Goal: Use online tool/utility: Utilize a website feature to perform a specific function

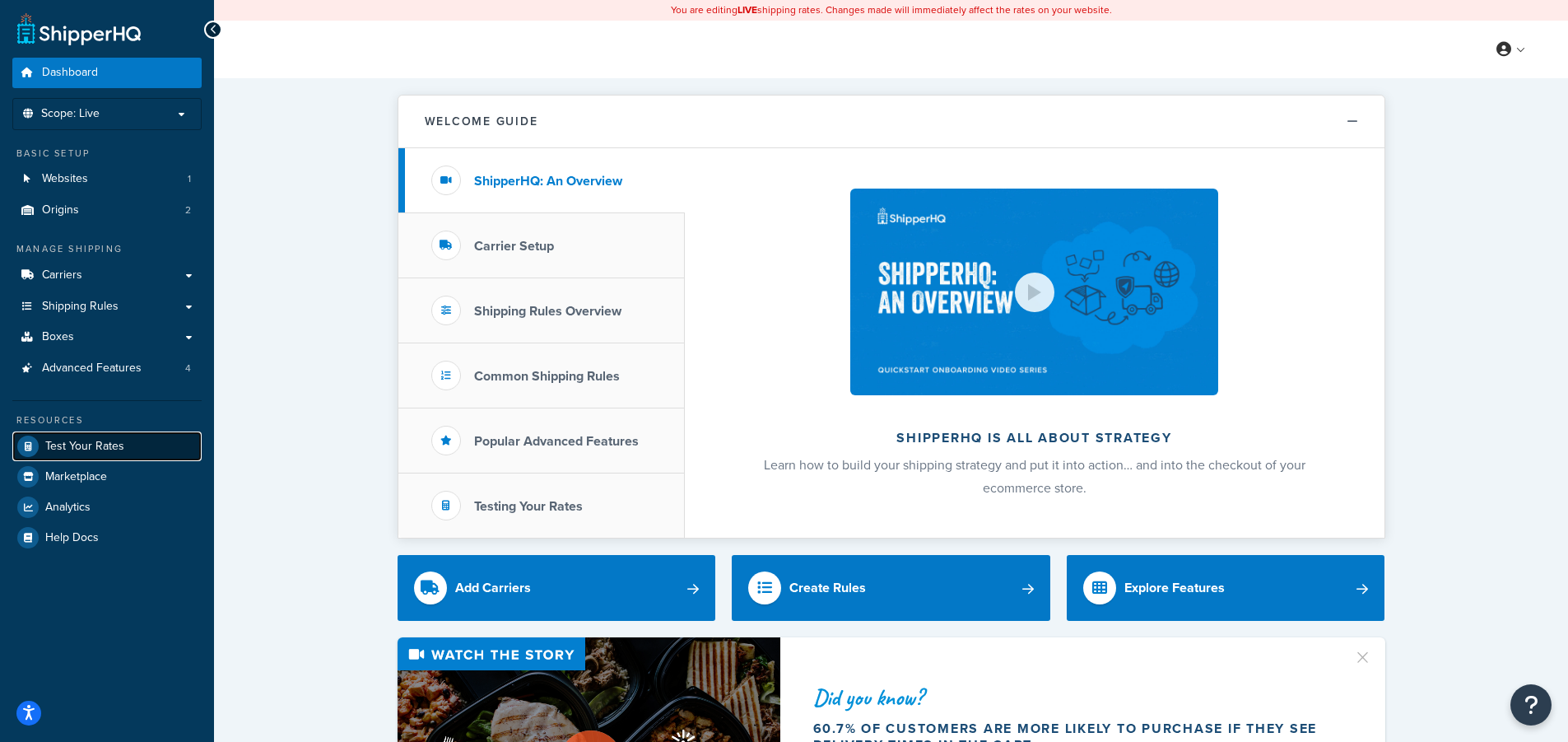
click at [110, 441] on span "Test Your Rates" at bounding box center [85, 447] width 79 height 14
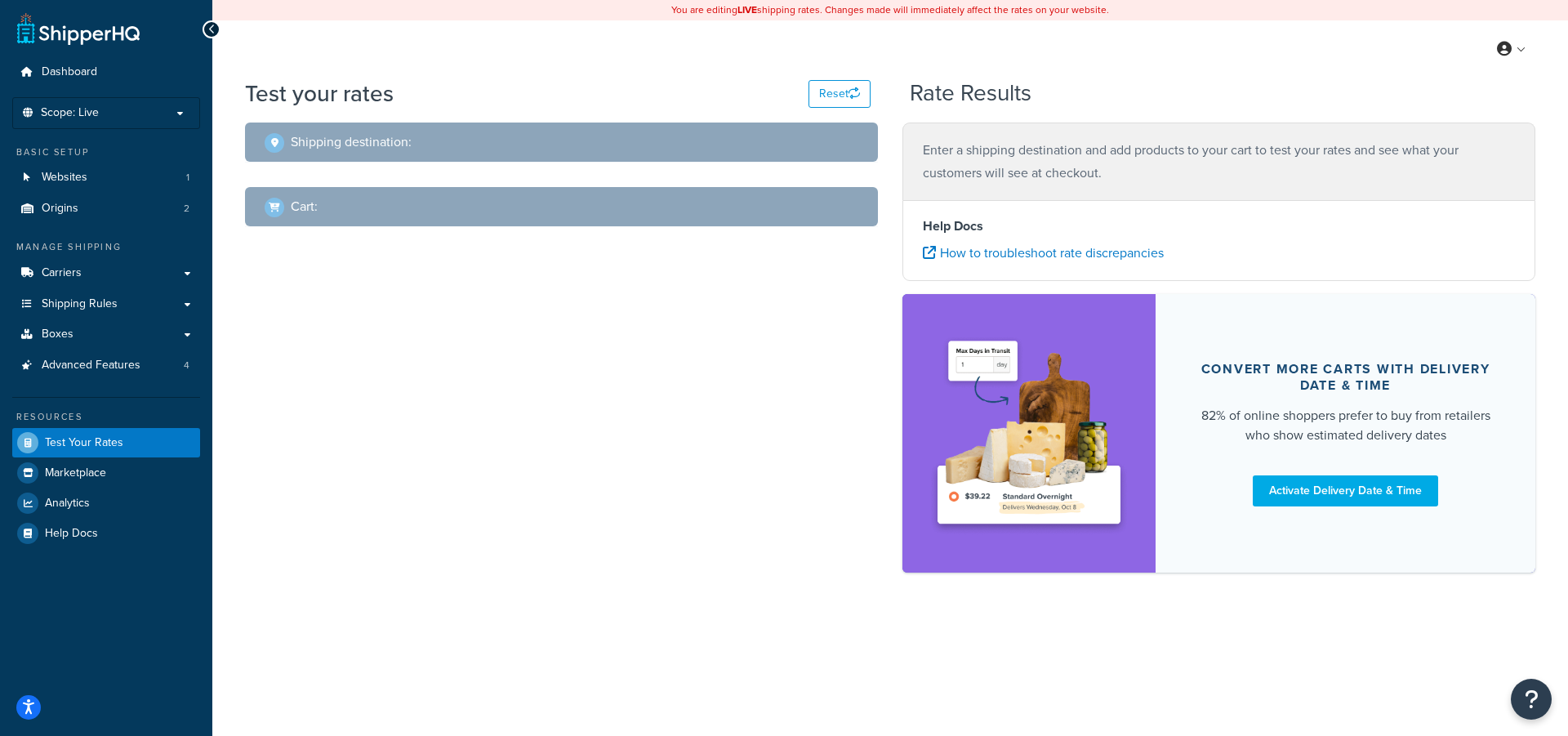
select select "[GEOGRAPHIC_DATA]"
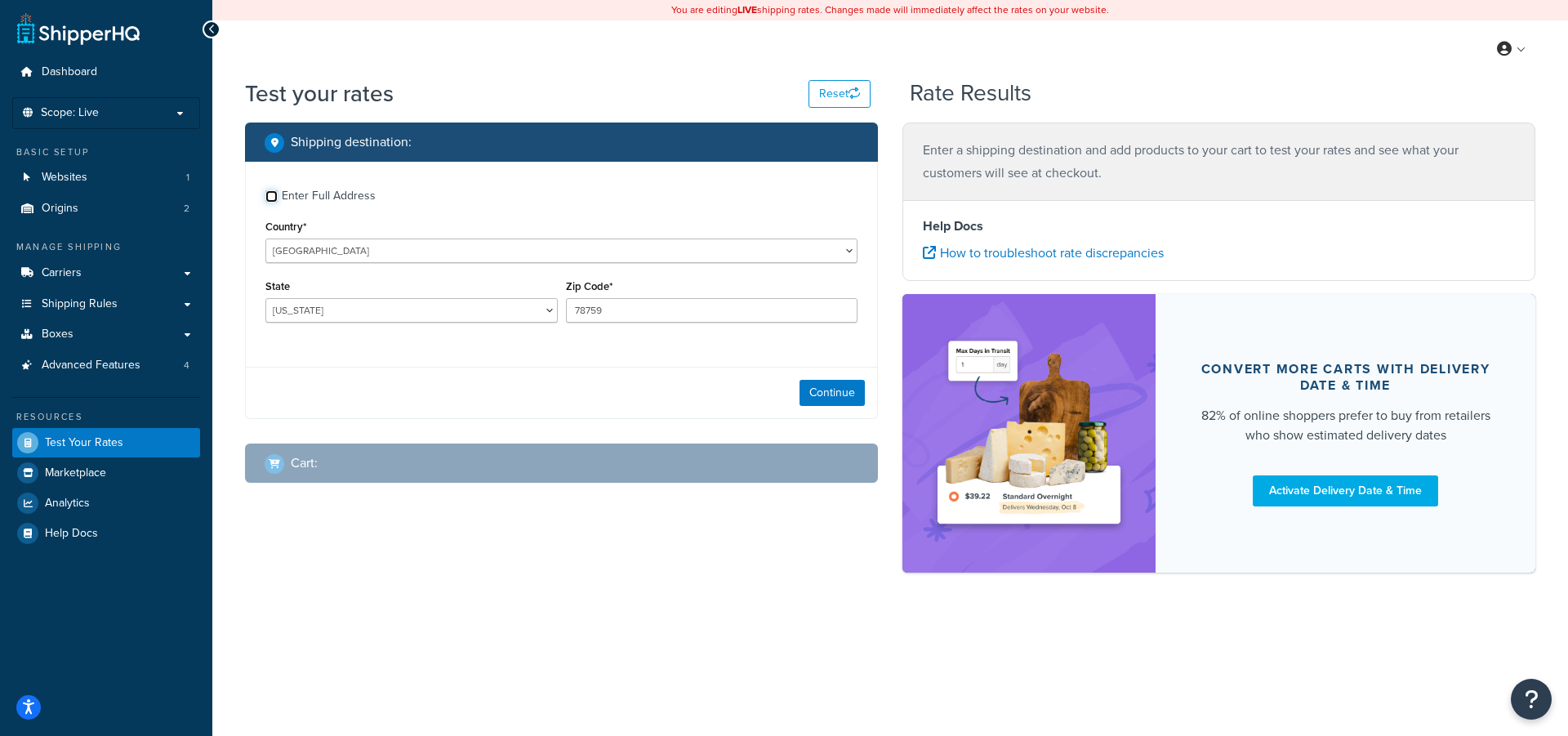
click at [272, 193] on input "Enter Full Address" at bounding box center [271, 196] width 12 height 12
checkbox input "true"
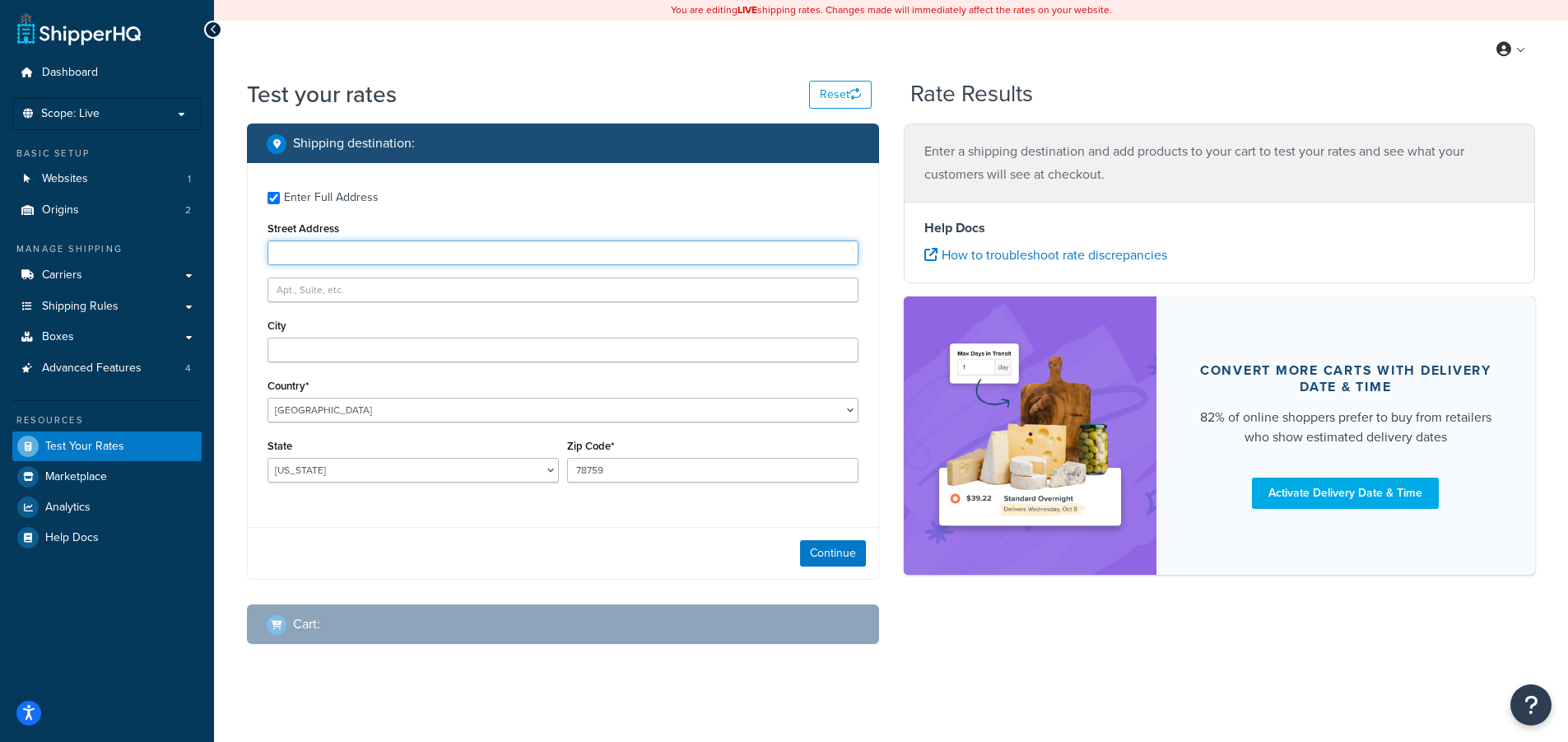
click at [317, 247] on input "Street Address" at bounding box center [562, 253] width 591 height 25
type input "[STREET_ADDRESS][US_STATE]"
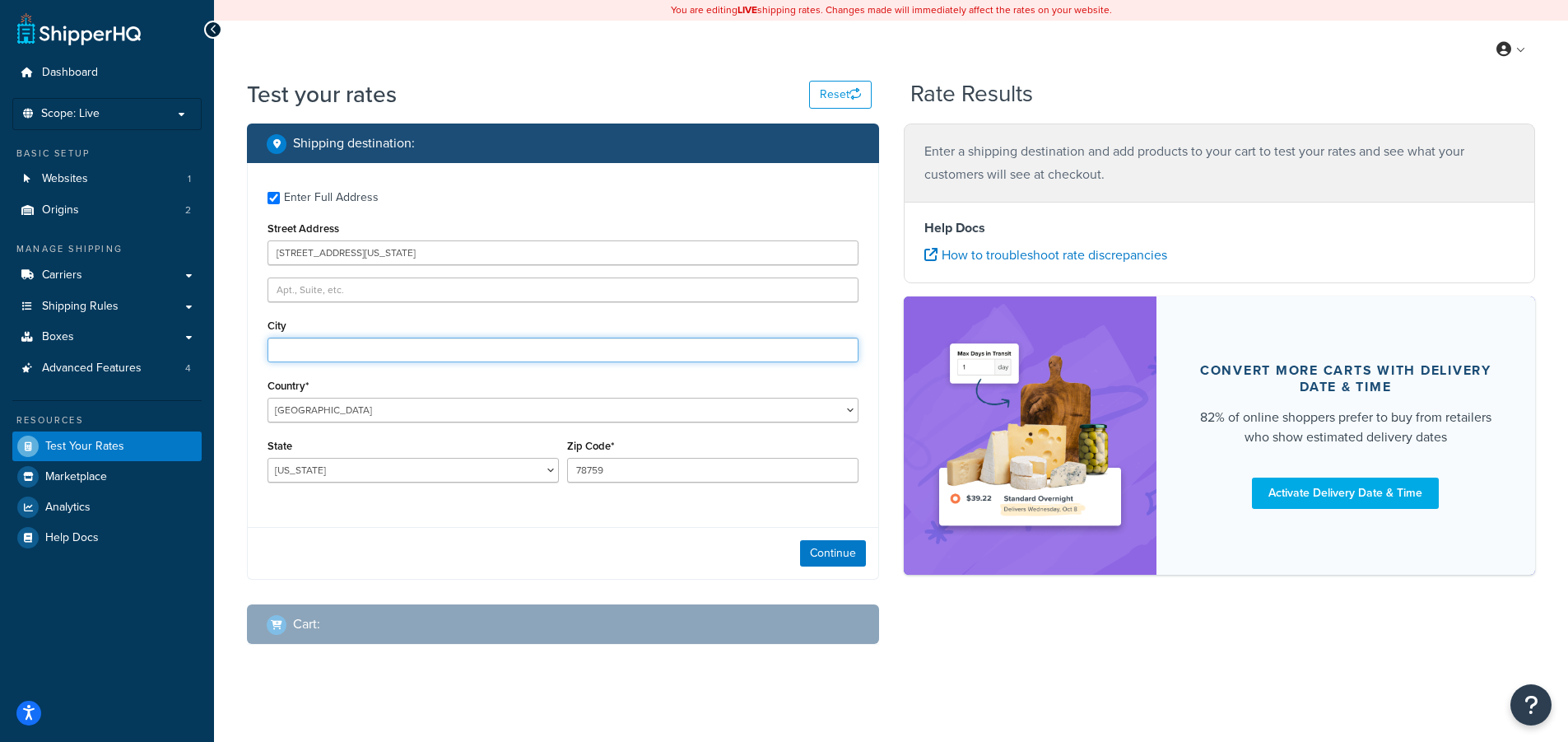
click at [298, 354] on input "City" at bounding box center [562, 350] width 591 height 25
type input "oshkosk"
drag, startPoint x: 297, startPoint y: 357, endPoint x: 1127, endPoint y: 710, distance: 901.9
click at [1127, 710] on div "Test your rates Reset Rate Results Shipping destination : Enter Full Address St…" at bounding box center [891, 394] width 1354 height 632
click at [552, 469] on select "[US_STATE] [US_STATE] [US_STATE] [US_STATE] [US_STATE] Armed Forces Americas Ar…" at bounding box center [412, 471] width 291 height 25
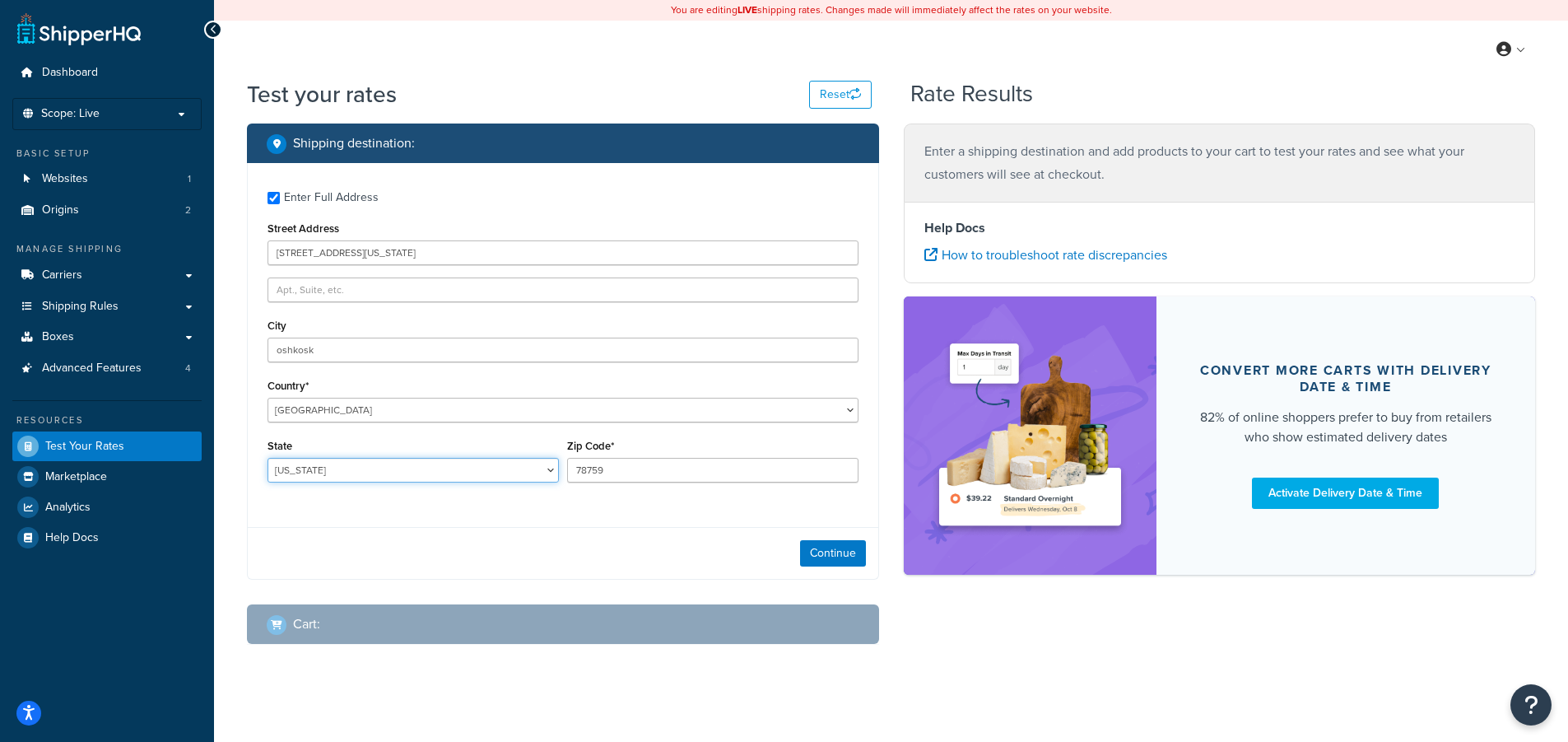
select select "WI"
click at [267, 458] on select "[US_STATE] [US_STATE] [US_STATE] [US_STATE] [US_STATE] Armed Forces Americas Ar…" at bounding box center [412, 471] width 291 height 25
drag, startPoint x: 631, startPoint y: 467, endPoint x: 553, endPoint y: 467, distance: 78.0
click at [553, 467] on div "State [US_STATE] [US_STATE] [US_STATE] [US_STATE] [US_STATE] Armed Forces Ameri…" at bounding box center [563, 465] width 599 height 60
type input "54902"
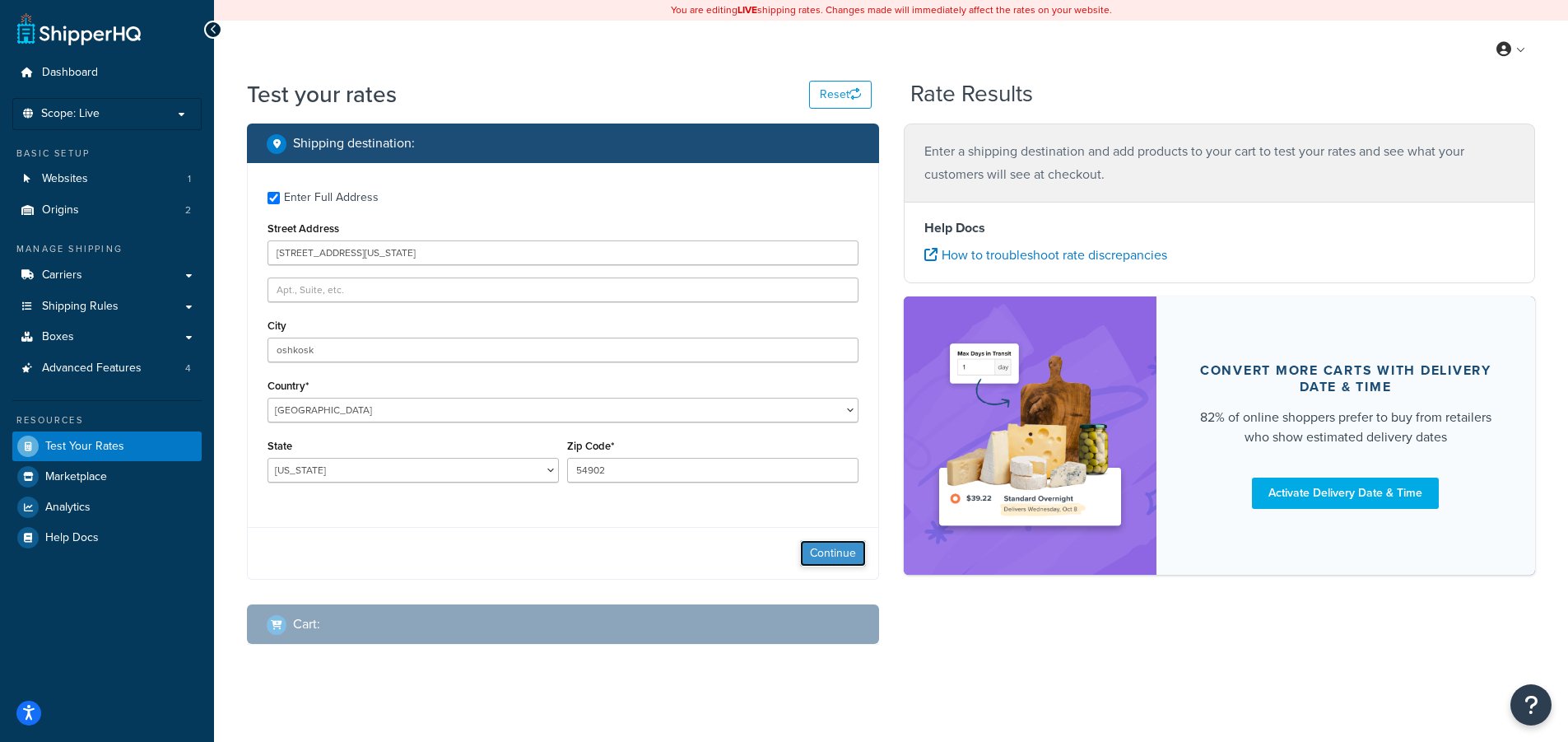
click at [830, 552] on button "Continue" at bounding box center [832, 554] width 66 height 27
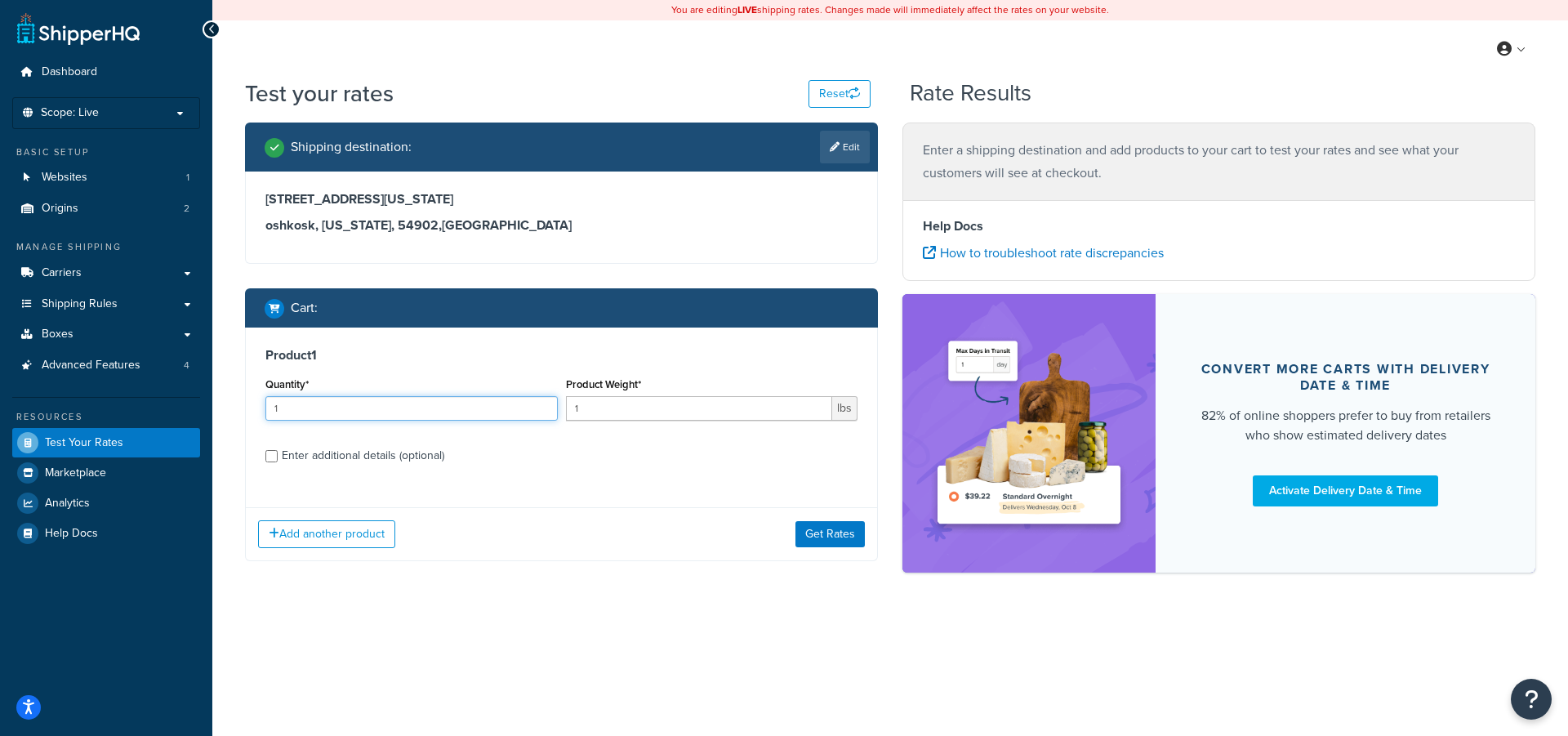
click at [296, 412] on input "1" at bounding box center [411, 408] width 292 height 25
drag, startPoint x: 589, startPoint y: 409, endPoint x: 561, endPoint y: 412, distance: 28.2
click at [562, 412] on div "Product Weight* 1 lbs" at bounding box center [712, 403] width 300 height 59
type input "470"
click at [272, 455] on input "Enter additional details (optional)" at bounding box center [271, 456] width 12 height 12
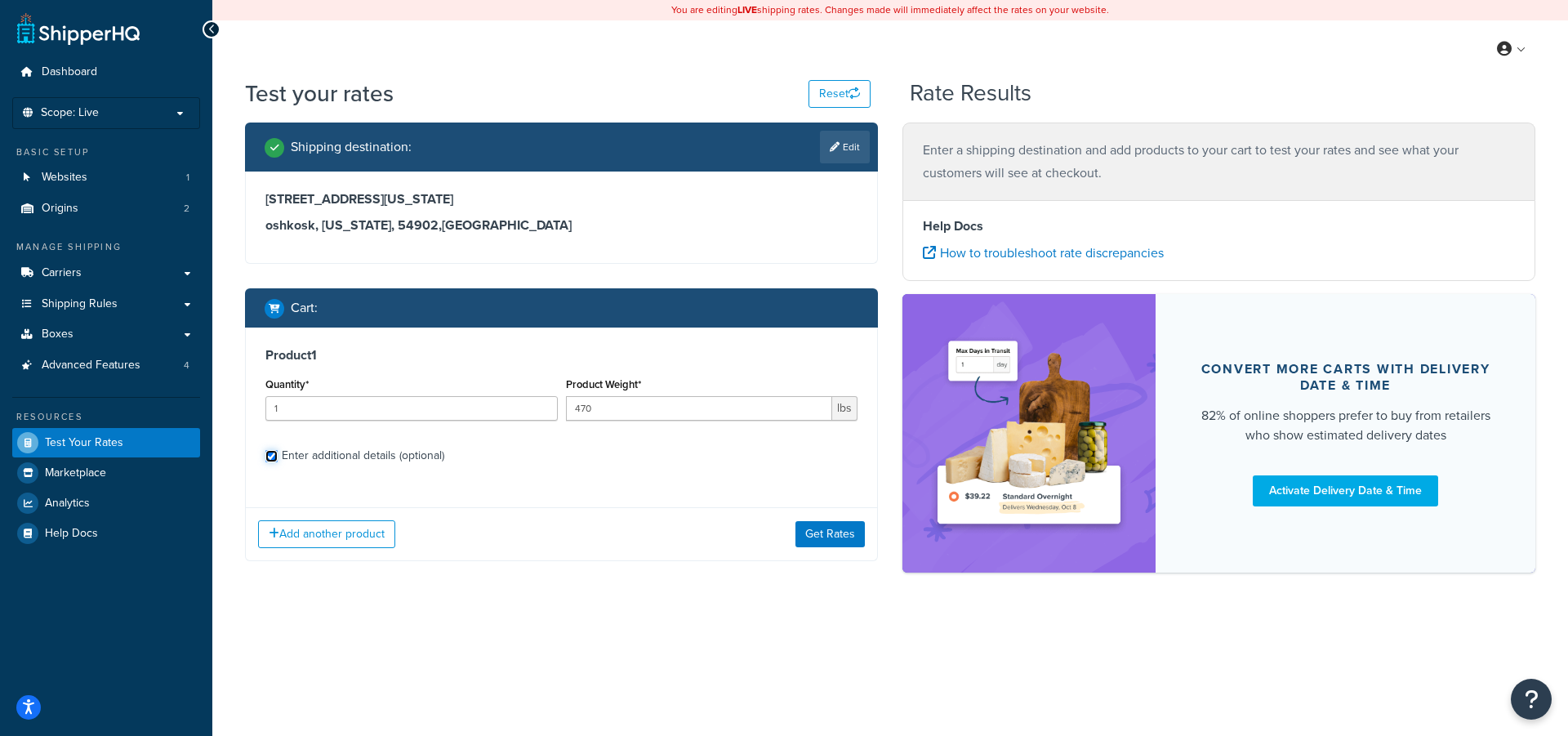
checkbox input "true"
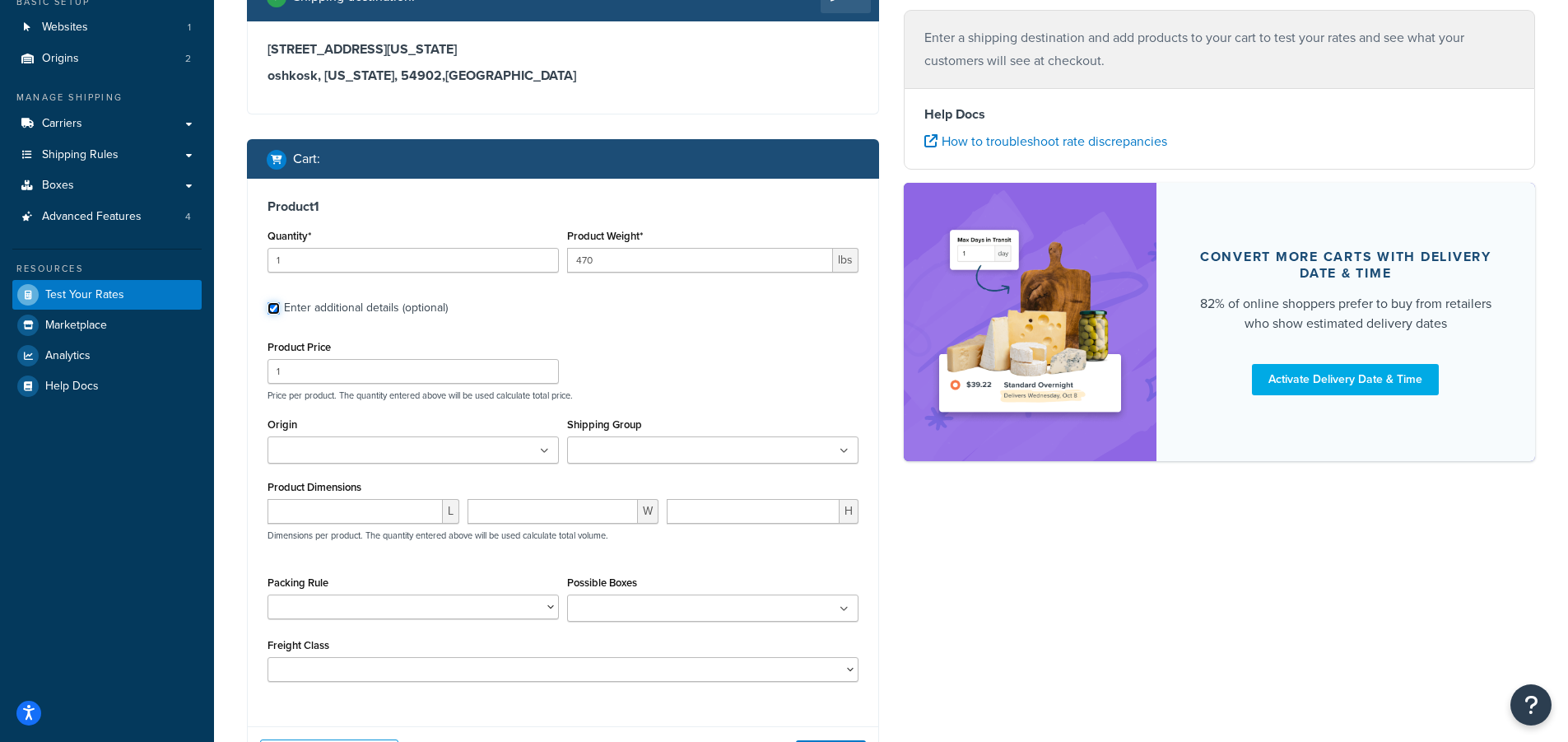
scroll to position [164, 0]
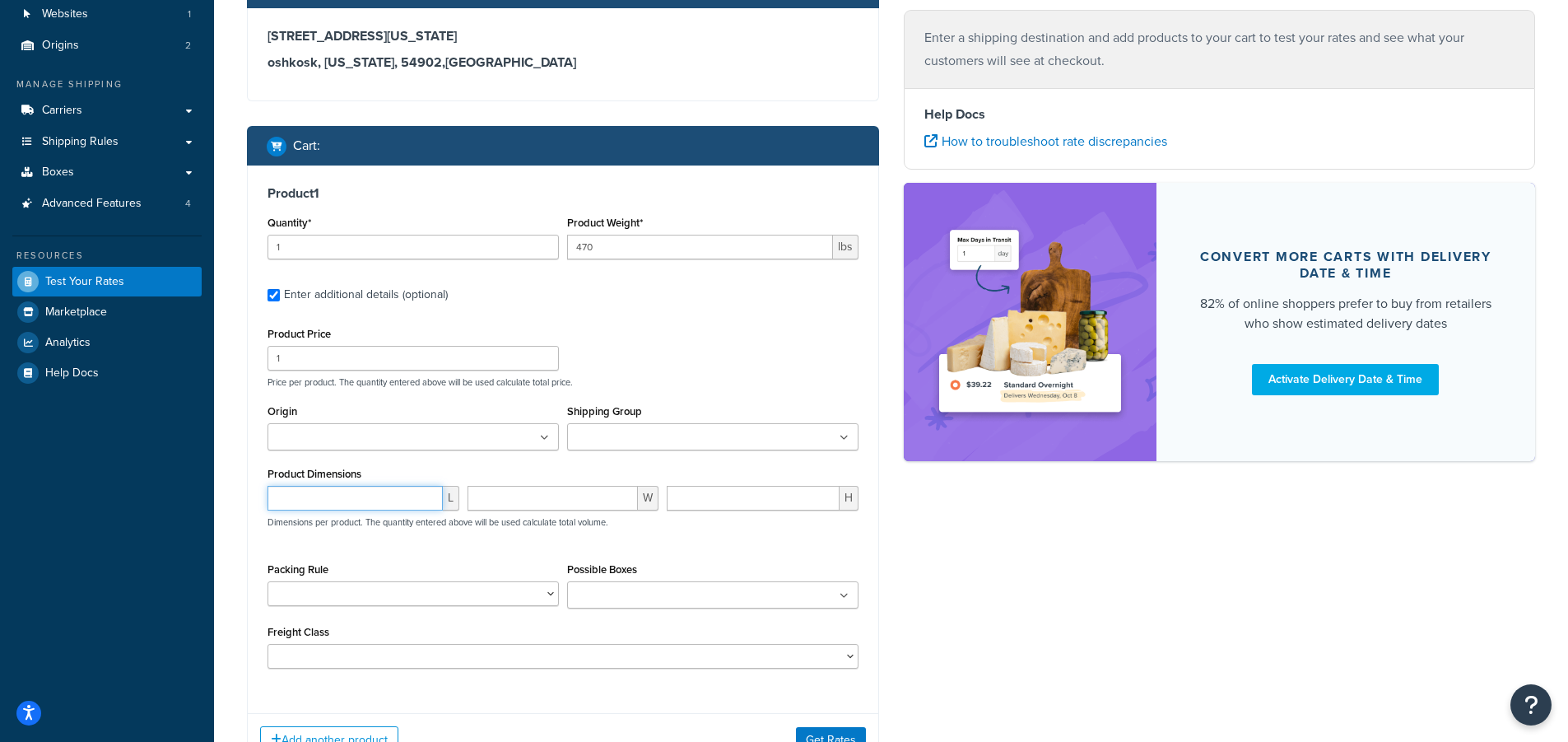
click at [296, 504] on input "number" at bounding box center [354, 498] width 175 height 25
type input "51"
type input "35"
type input "45"
click at [551, 593] on select "1000-RENK1 1000-RENK1-72 1000-RENK2 200-14NV 200-36NV 200-36NV-A-K1 202-36 202-…" at bounding box center [412, 594] width 291 height 25
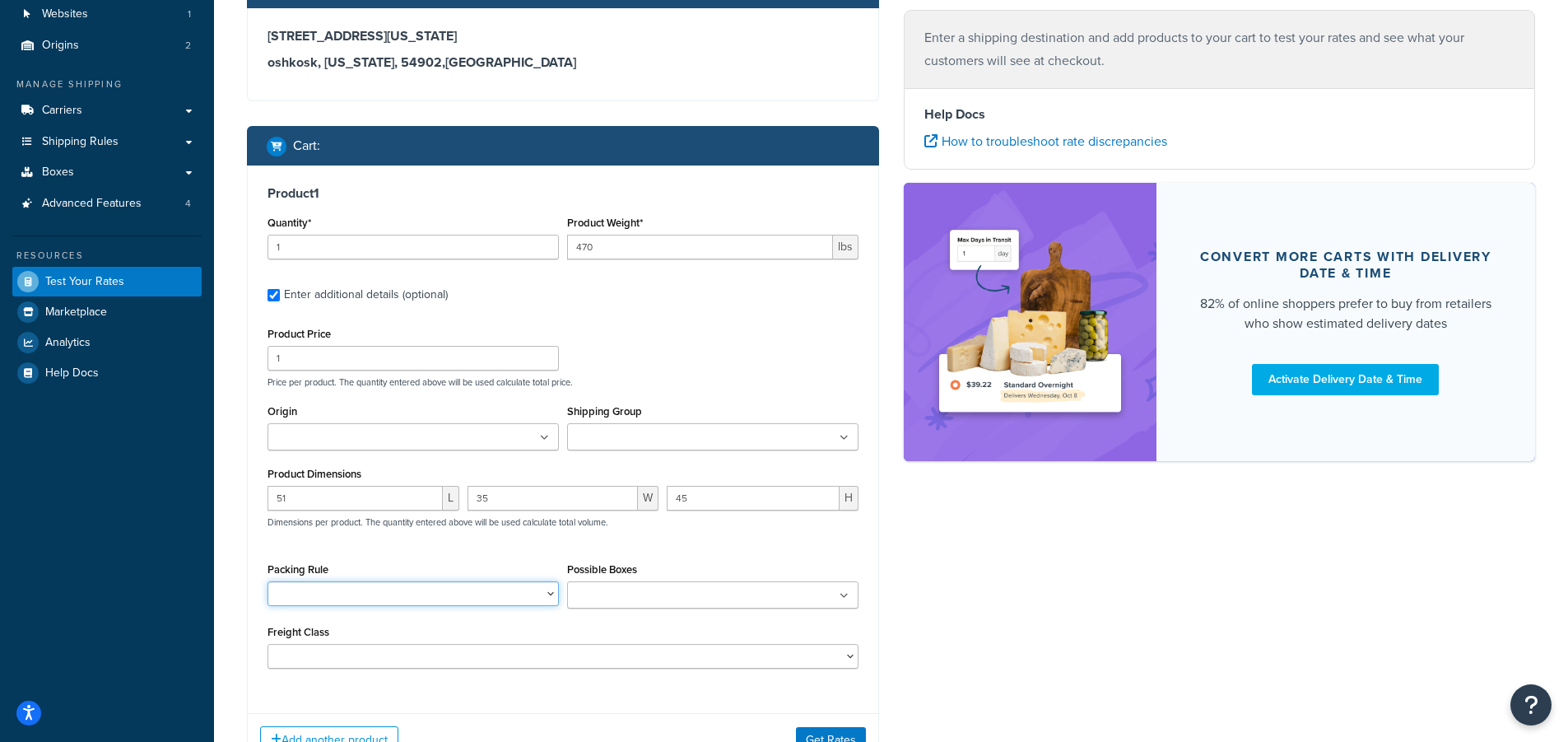
select select "22335"
click at [267, 582] on select "1000-RENK1 1000-RENK1-72 1000-RENK2 200-14NV 200-36NV 200-36NV-A-K1 202-36 202-…" at bounding box center [412, 594] width 291 height 25
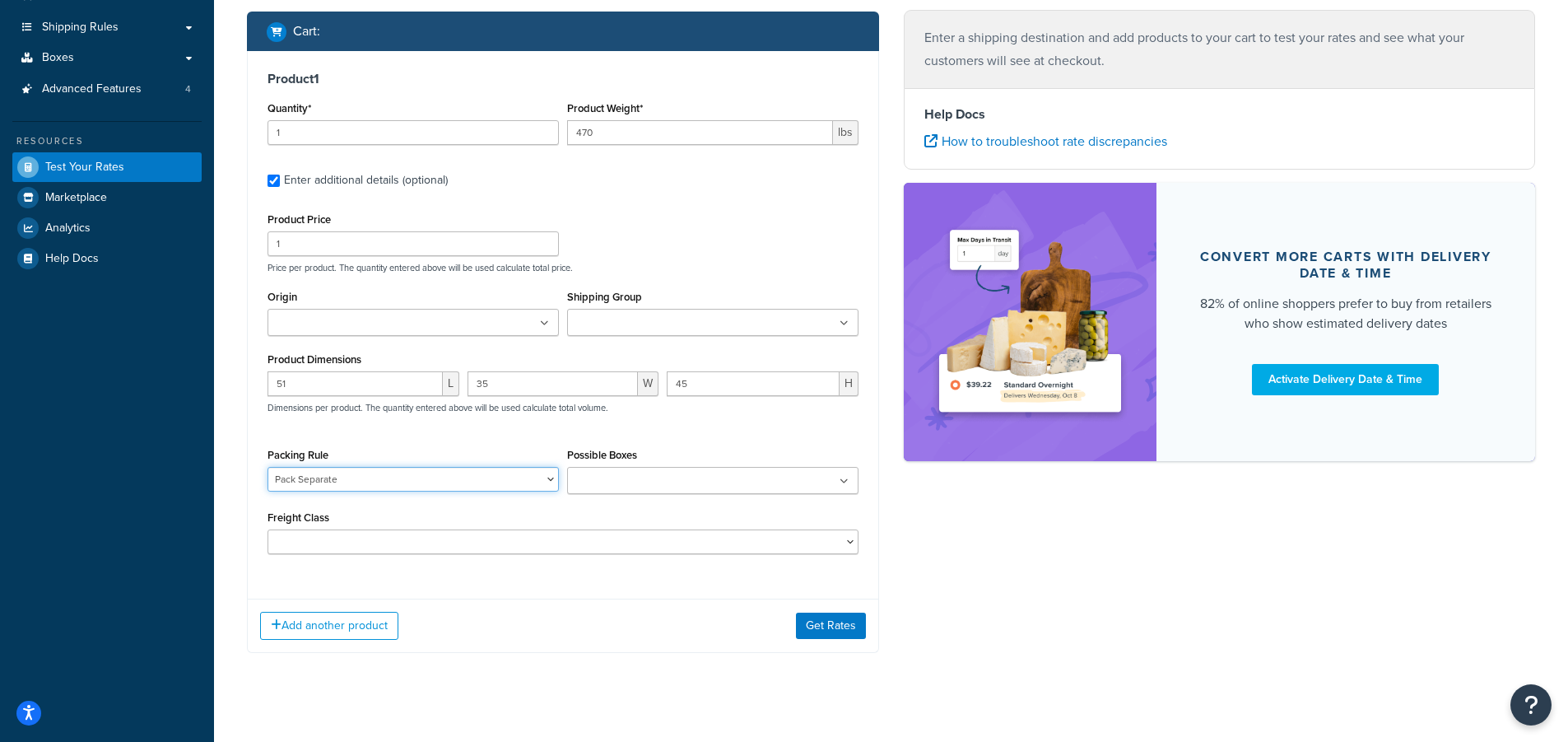
scroll to position [297, 0]
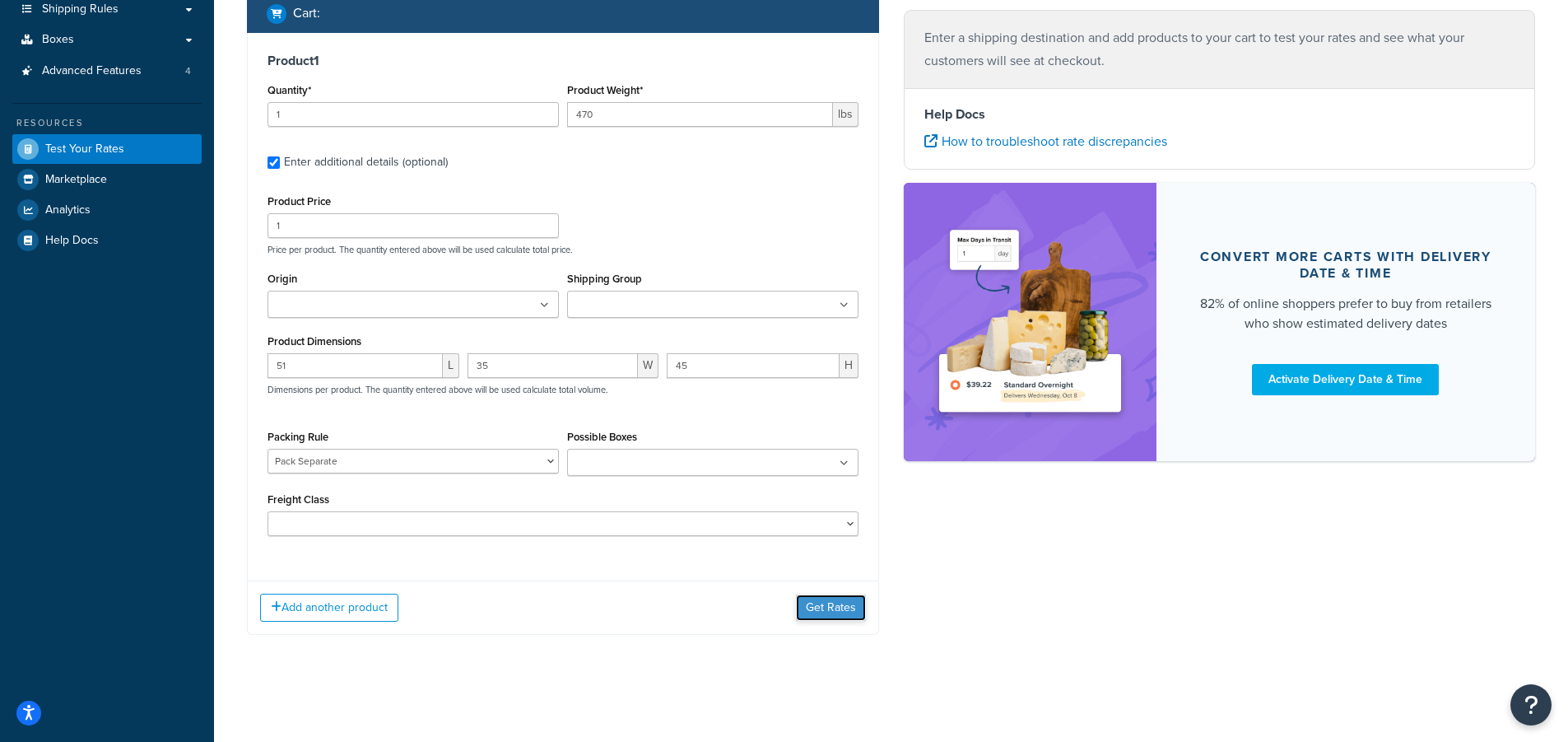
click at [830, 609] on button "Get Rates" at bounding box center [830, 608] width 70 height 27
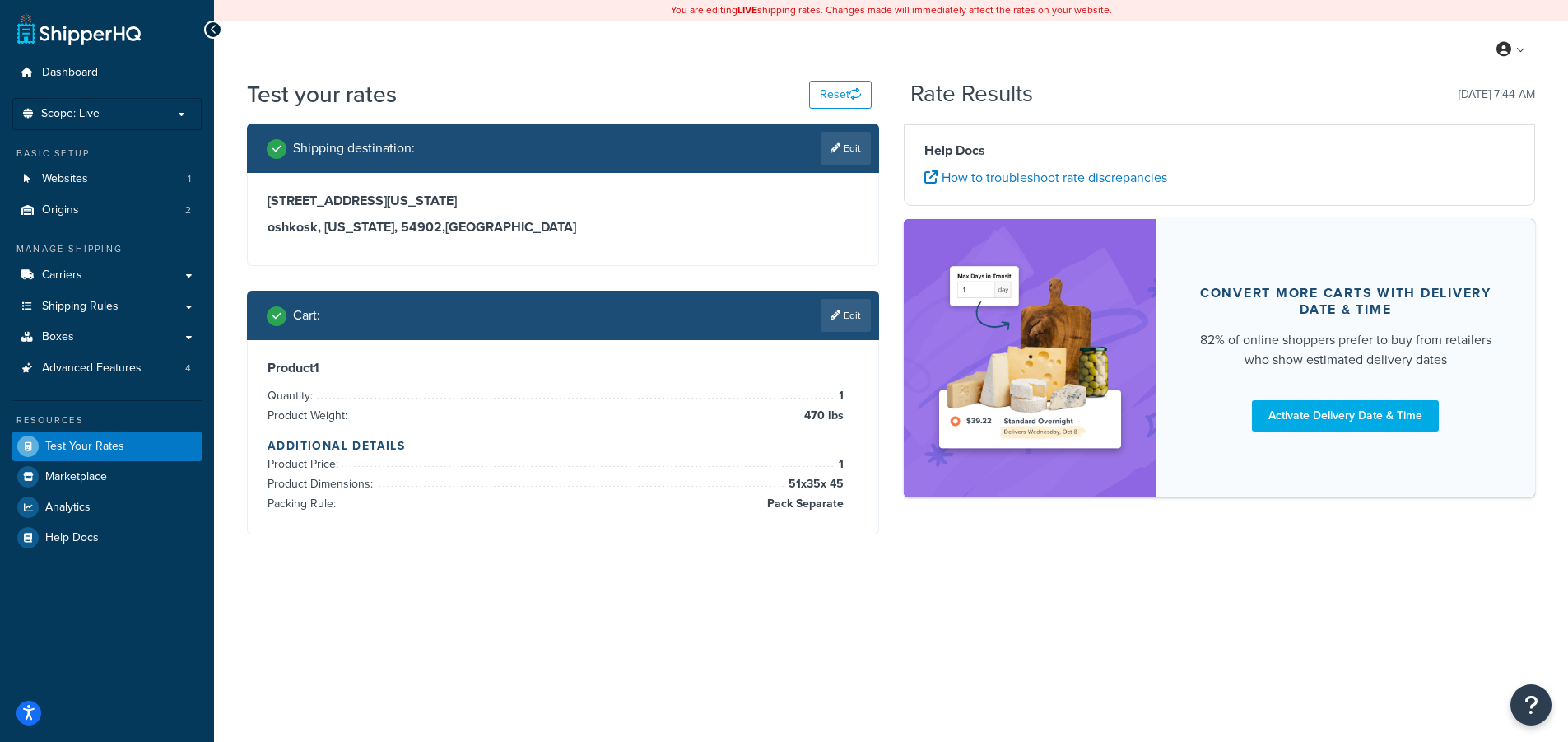
scroll to position [0, 0]
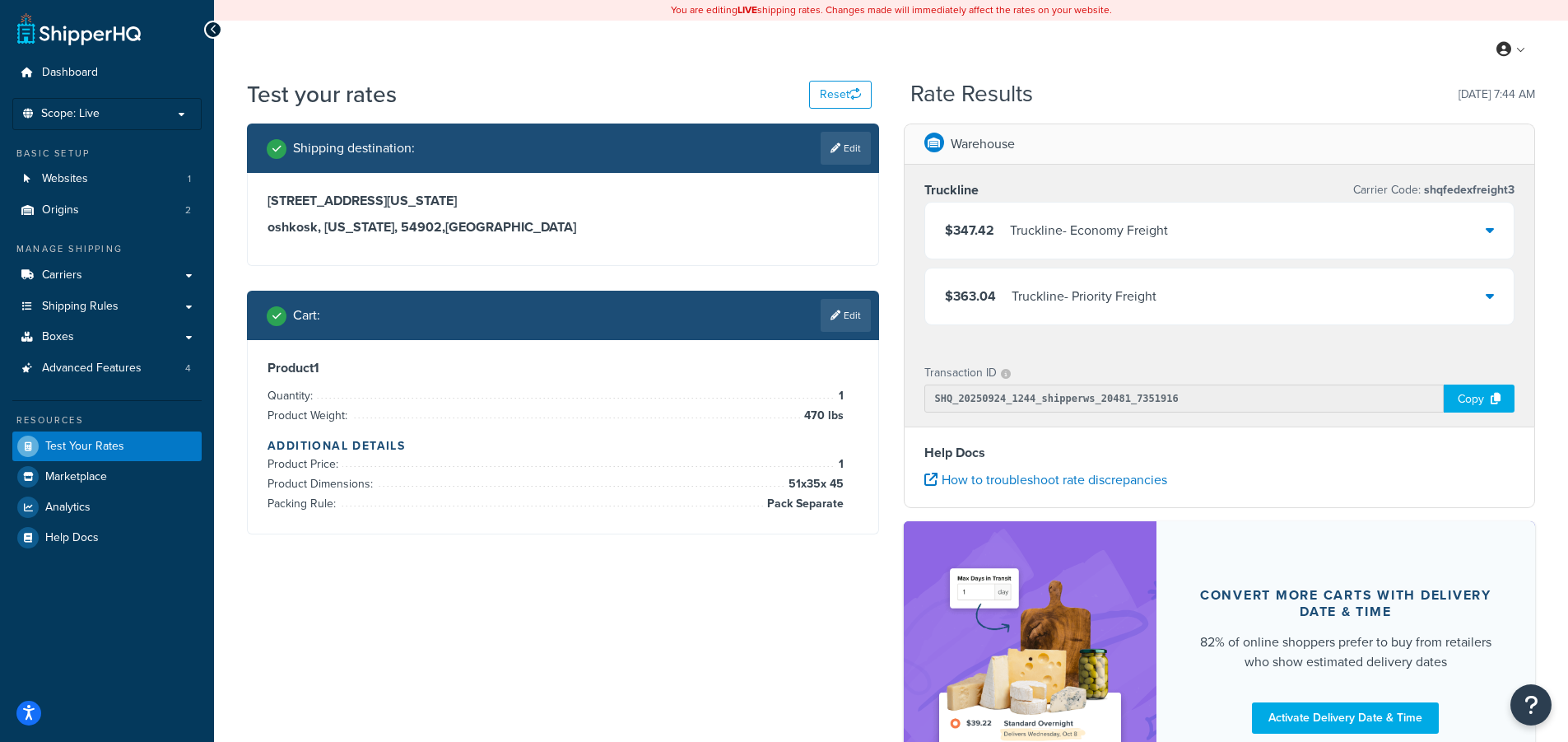
click at [791, 413] on li "Product Weight: 470 lbs" at bounding box center [555, 416] width 577 height 20
click at [798, 413] on li "Product Weight: 470 lbs" at bounding box center [555, 416] width 577 height 20
click at [847, 310] on link "Edit" at bounding box center [845, 315] width 51 height 33
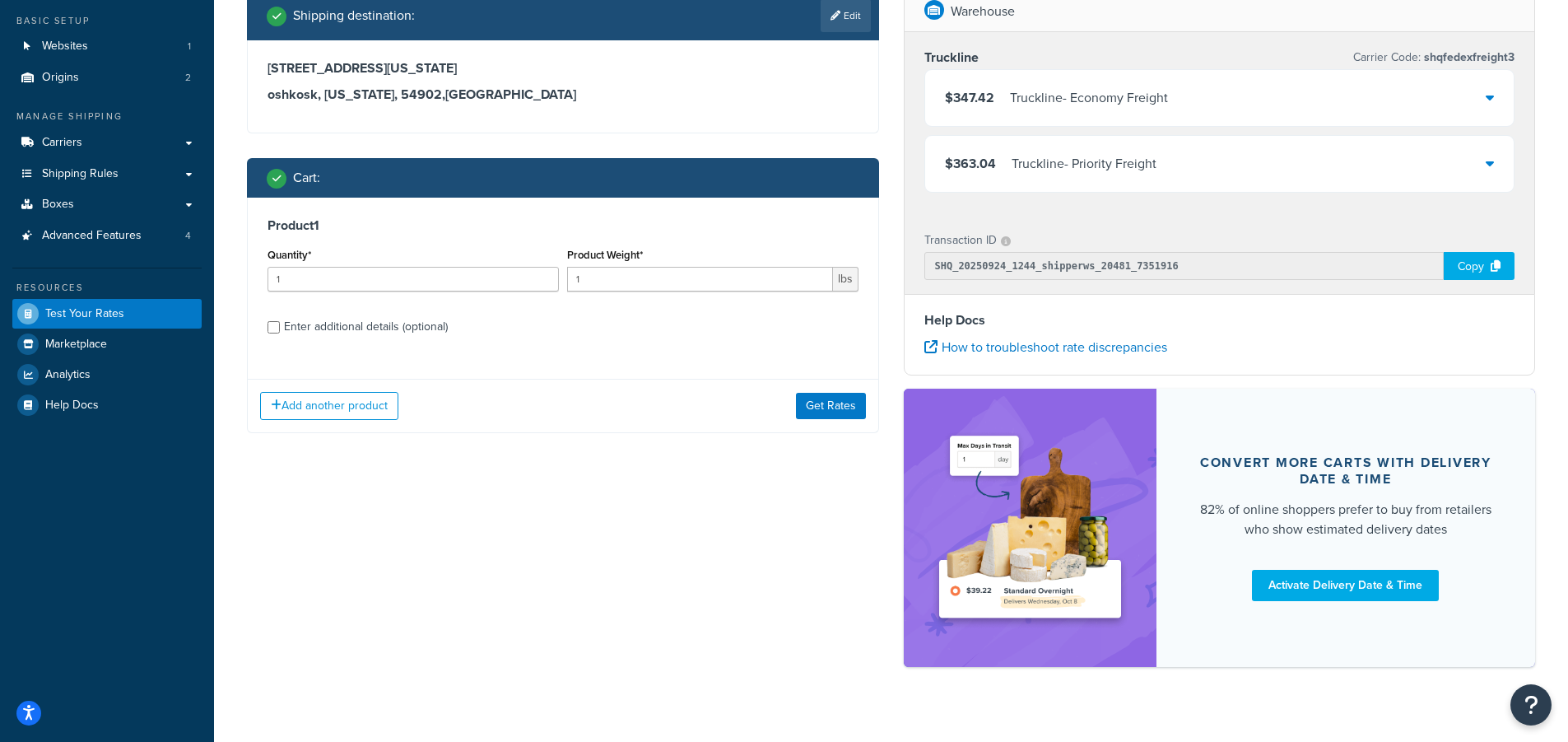
scroll to position [157, 0]
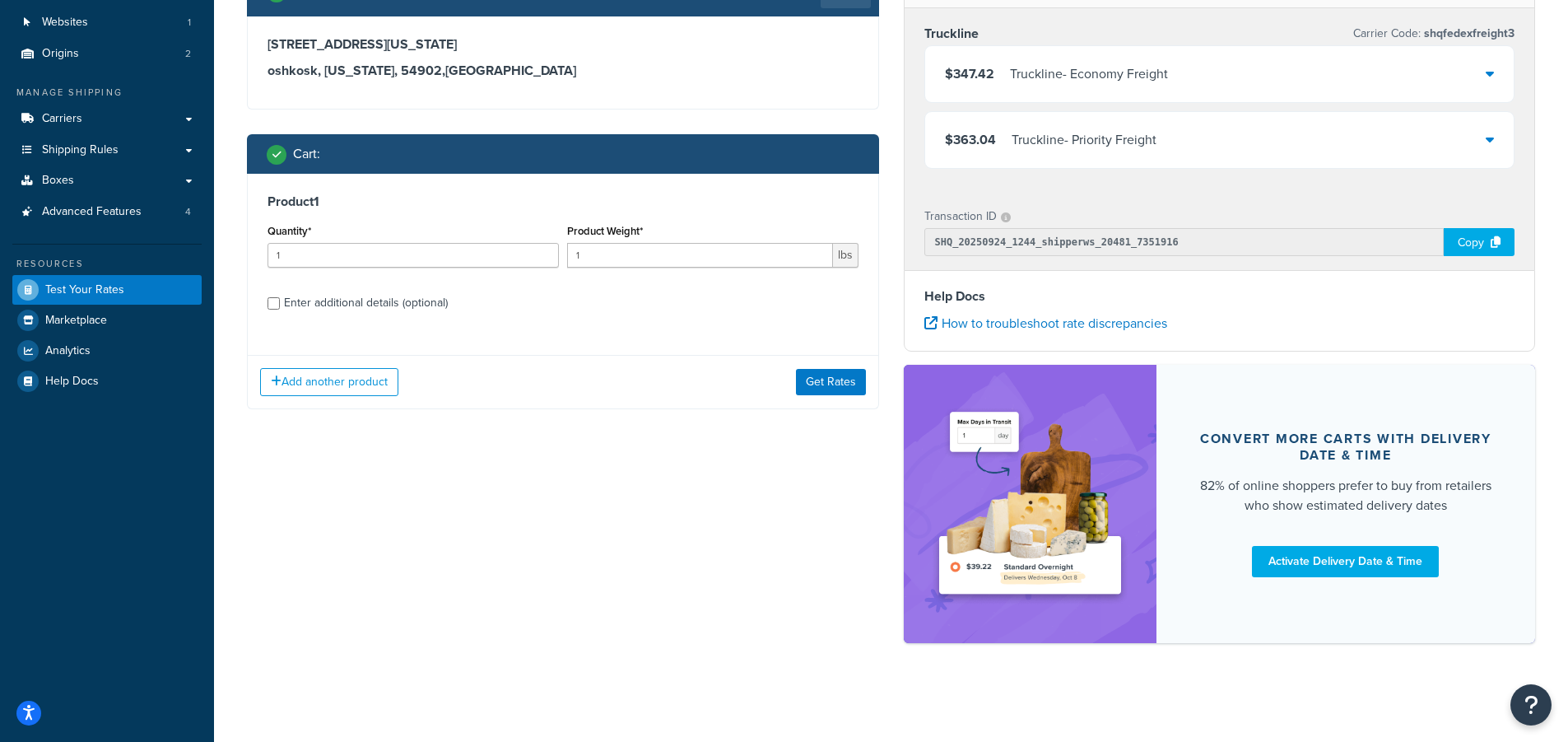
click at [266, 300] on div "Product 1 Quantity* 1 Product Weight* 1 lbs Enter additional details (optional)" at bounding box center [563, 257] width 631 height 168
click at [272, 302] on input "Enter additional details (optional)" at bounding box center [273, 303] width 12 height 12
checkbox input "true"
select select "22335"
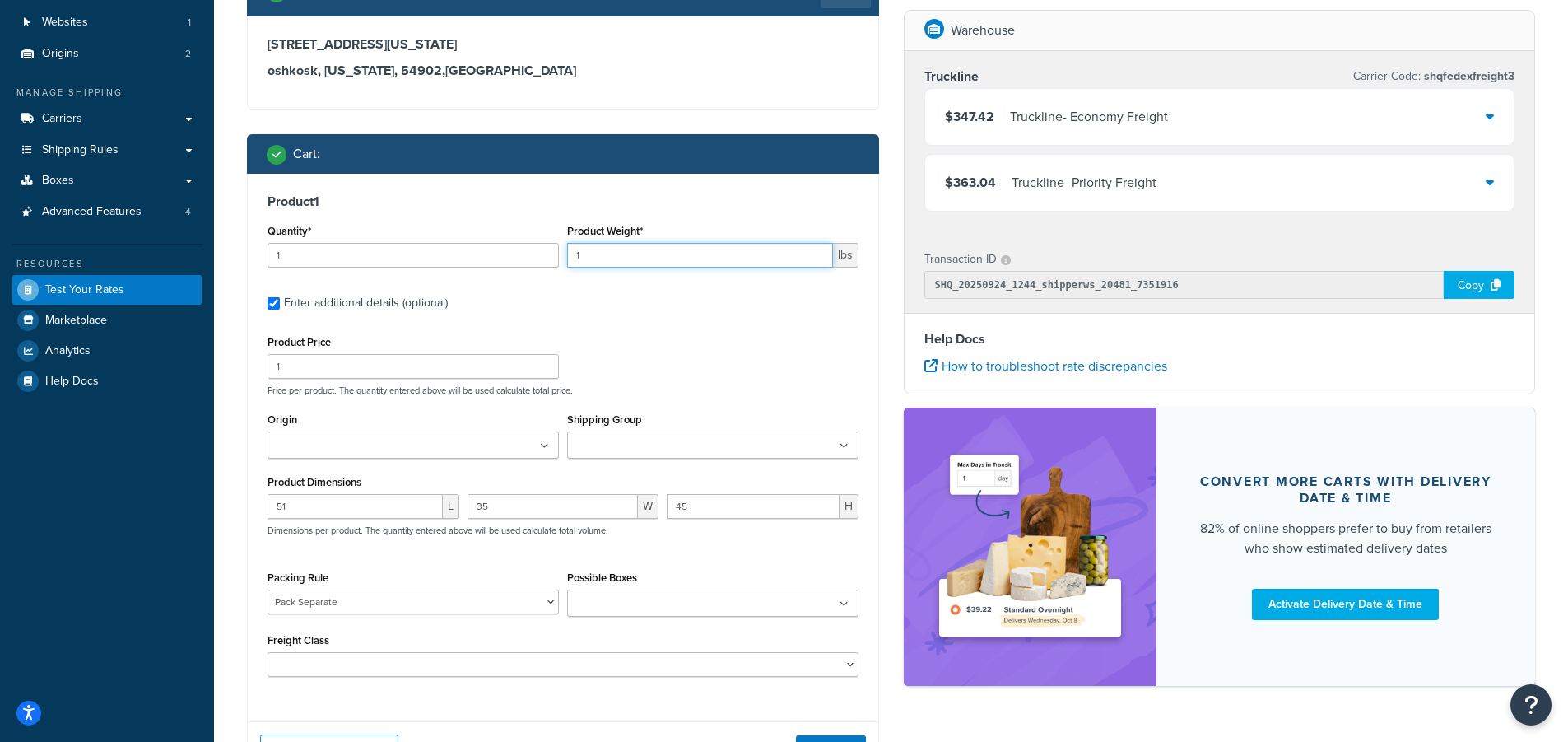
drag, startPoint x: 589, startPoint y: 256, endPoint x: 552, endPoint y: 251, distance: 37.3
click at [552, 251] on div "Quantity* 1 Product Weight* 1 lbs" at bounding box center [563, 250] width 599 height 60
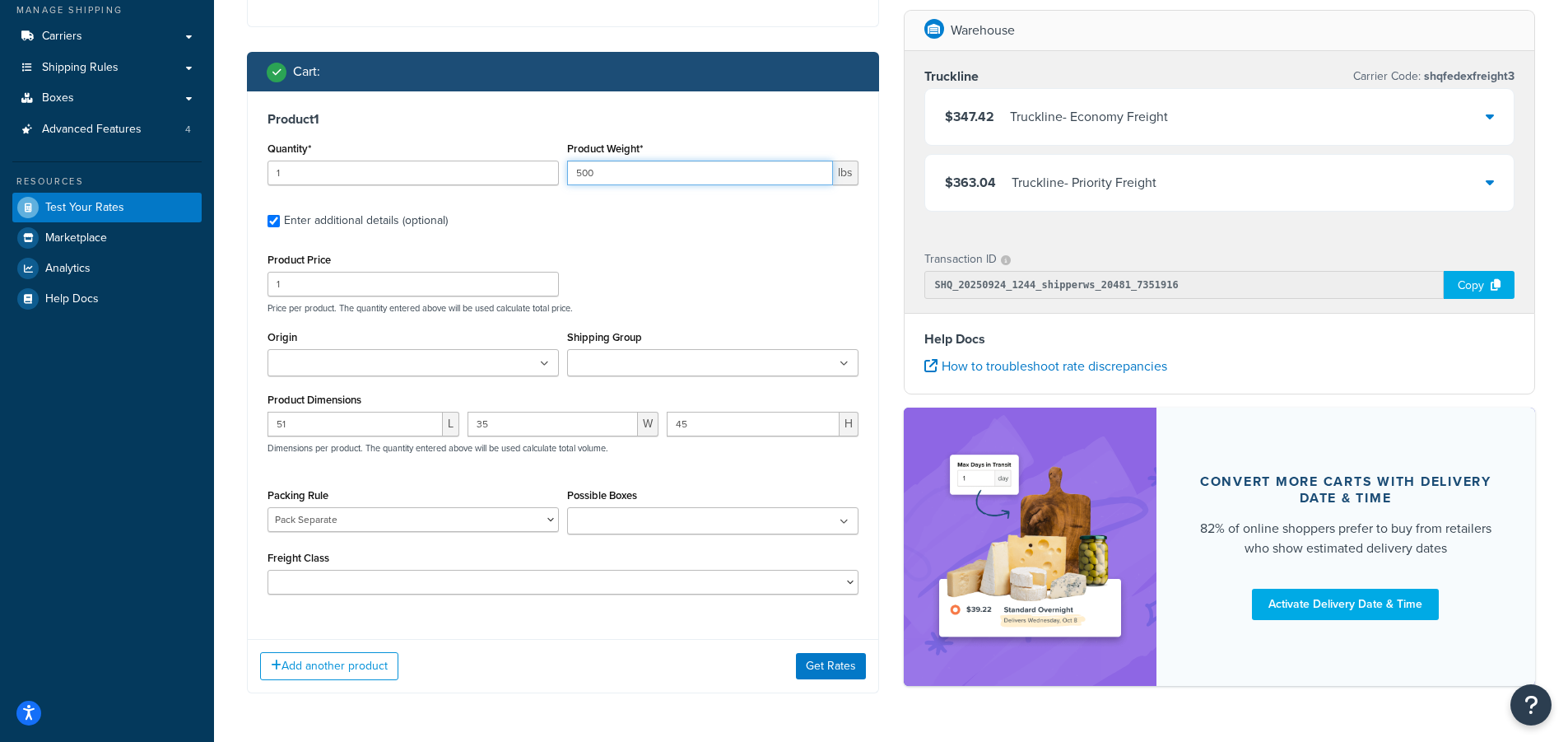
scroll to position [297, 0]
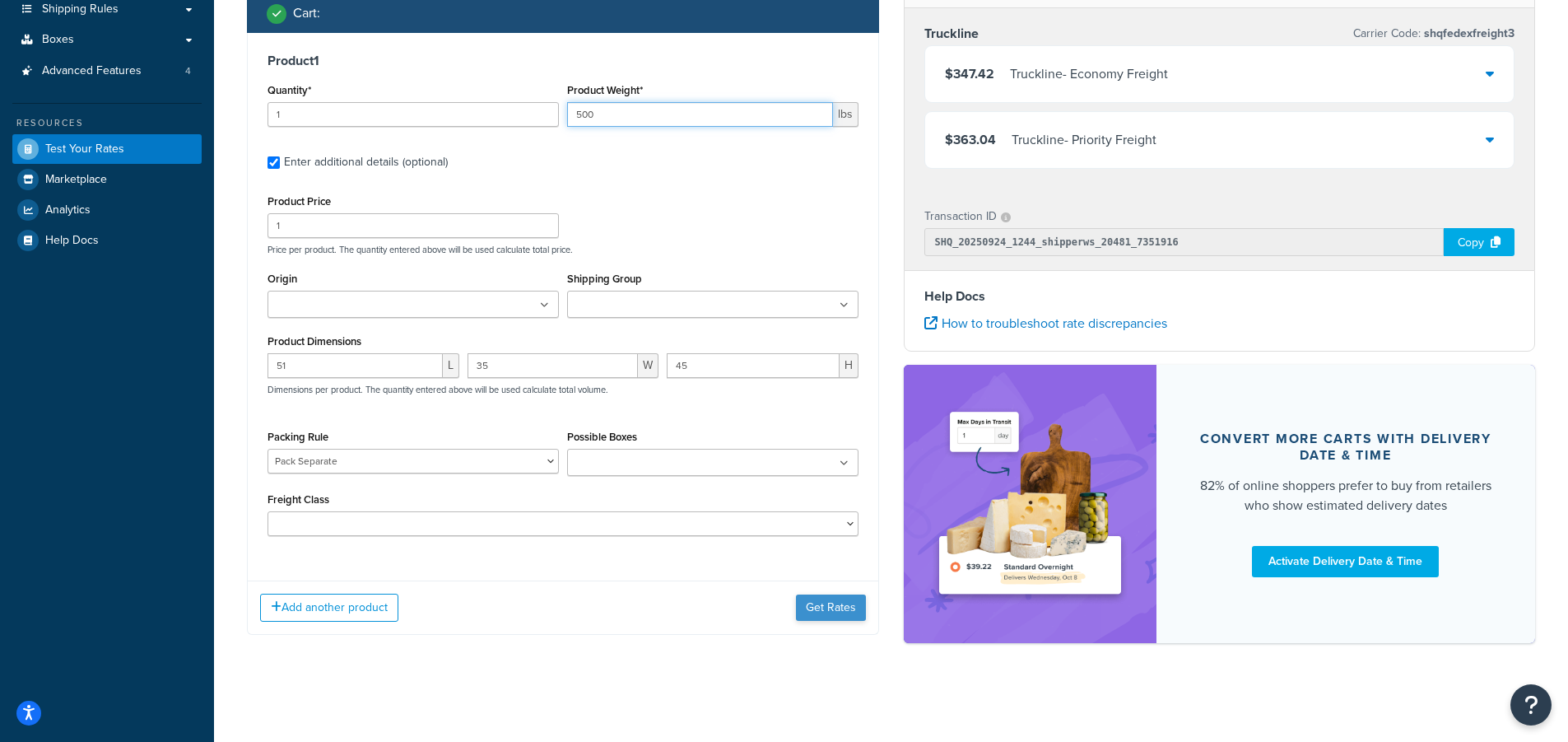
type input "500"
click at [835, 608] on button "Get Rates" at bounding box center [830, 608] width 70 height 27
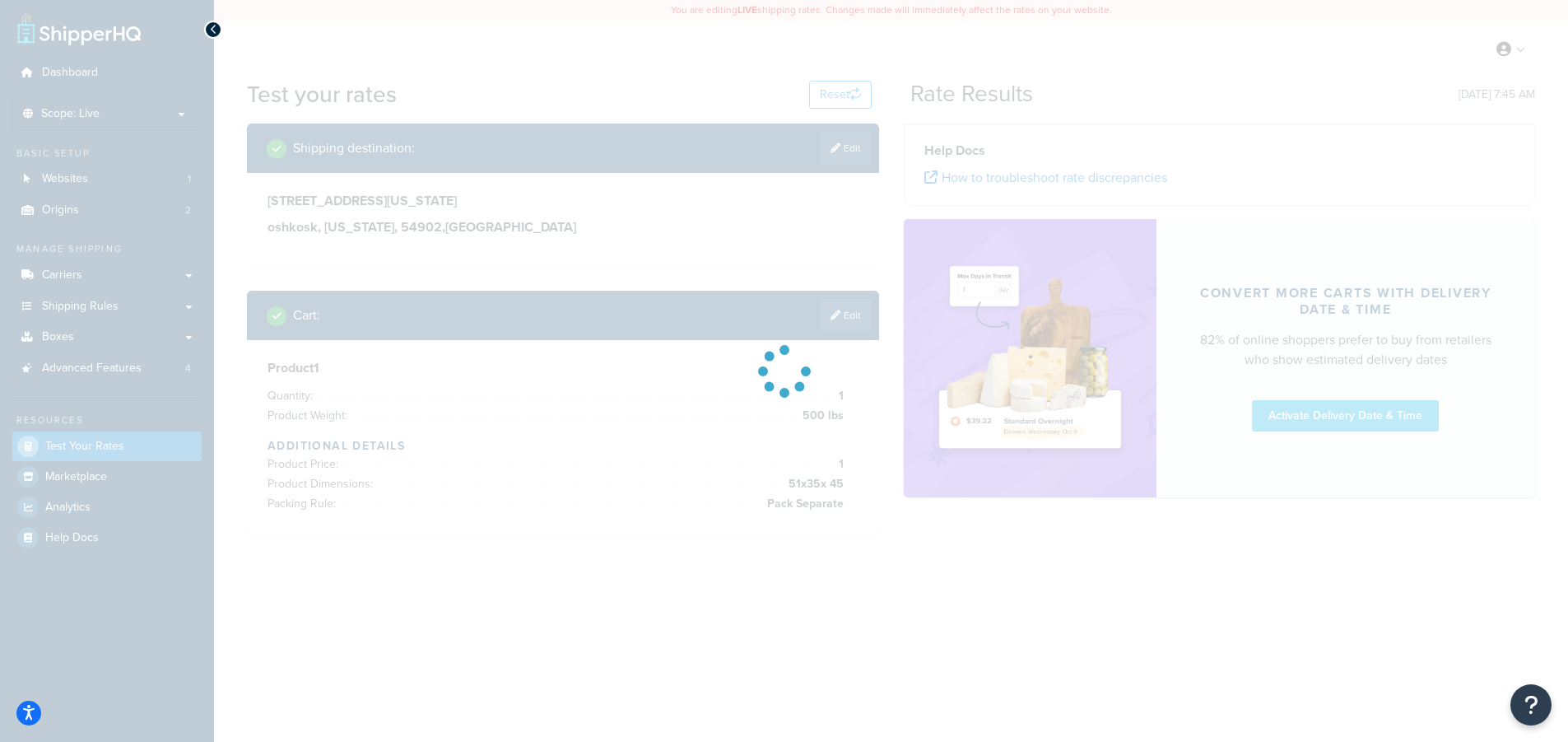
scroll to position [0, 0]
